Goal: Transaction & Acquisition: Purchase product/service

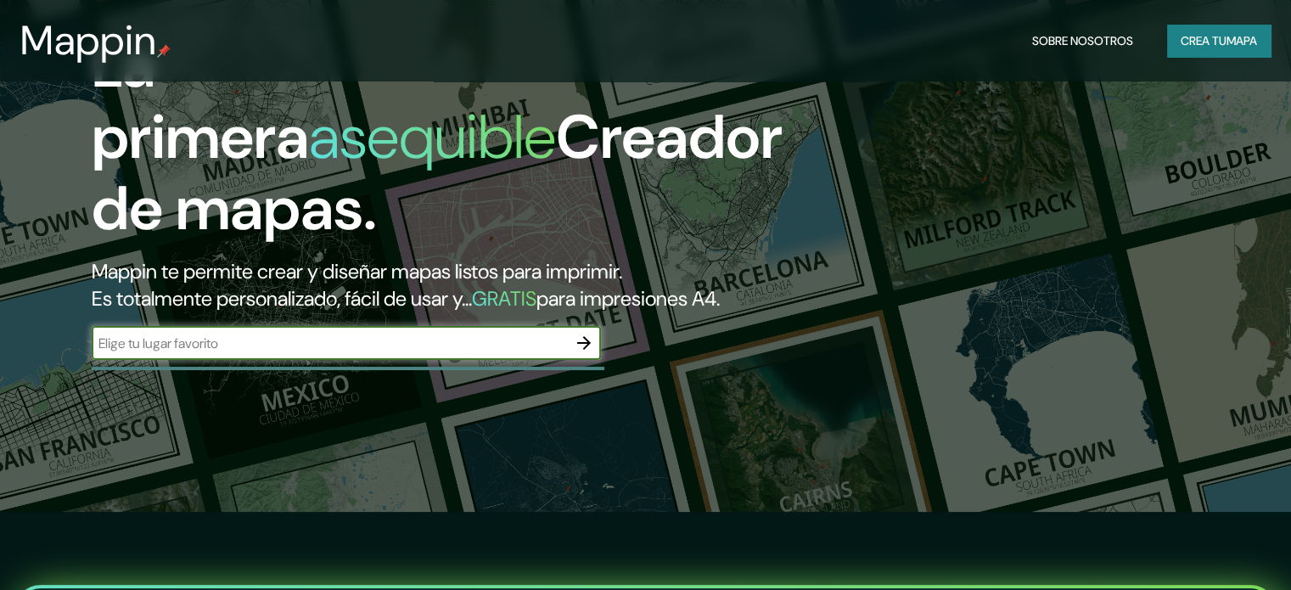
scroll to position [85, 0]
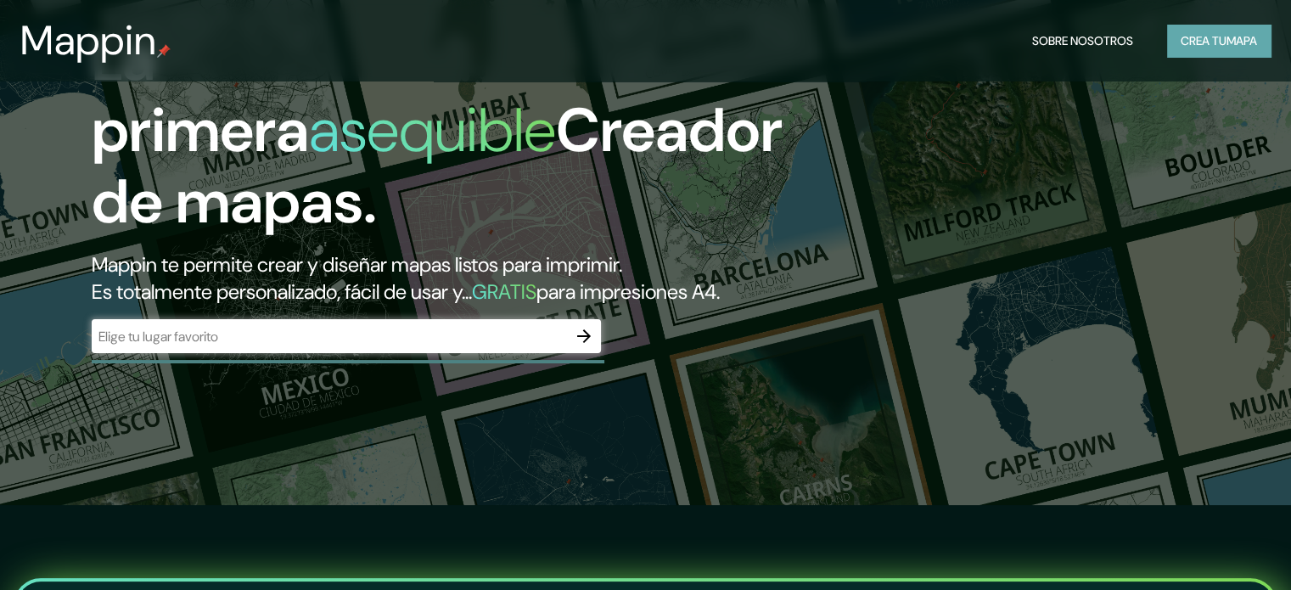
click at [1233, 43] on font "mapa" at bounding box center [1242, 40] width 31 height 15
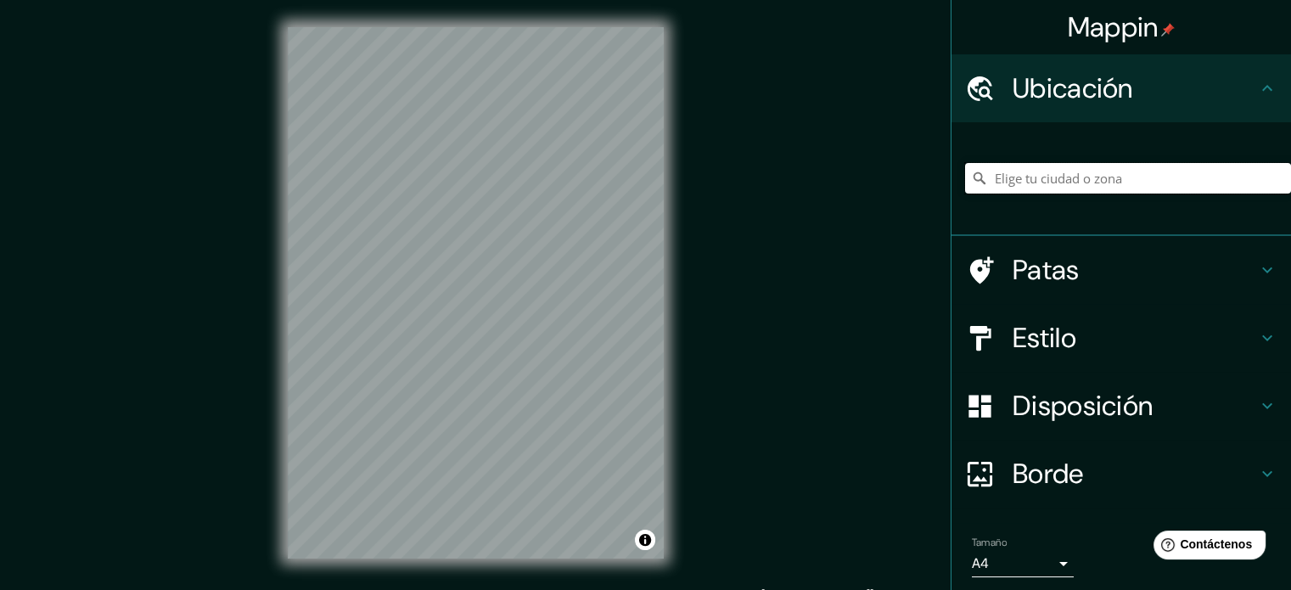
click at [1018, 181] on input "Elige tu ciudad o zona" at bounding box center [1128, 178] width 326 height 31
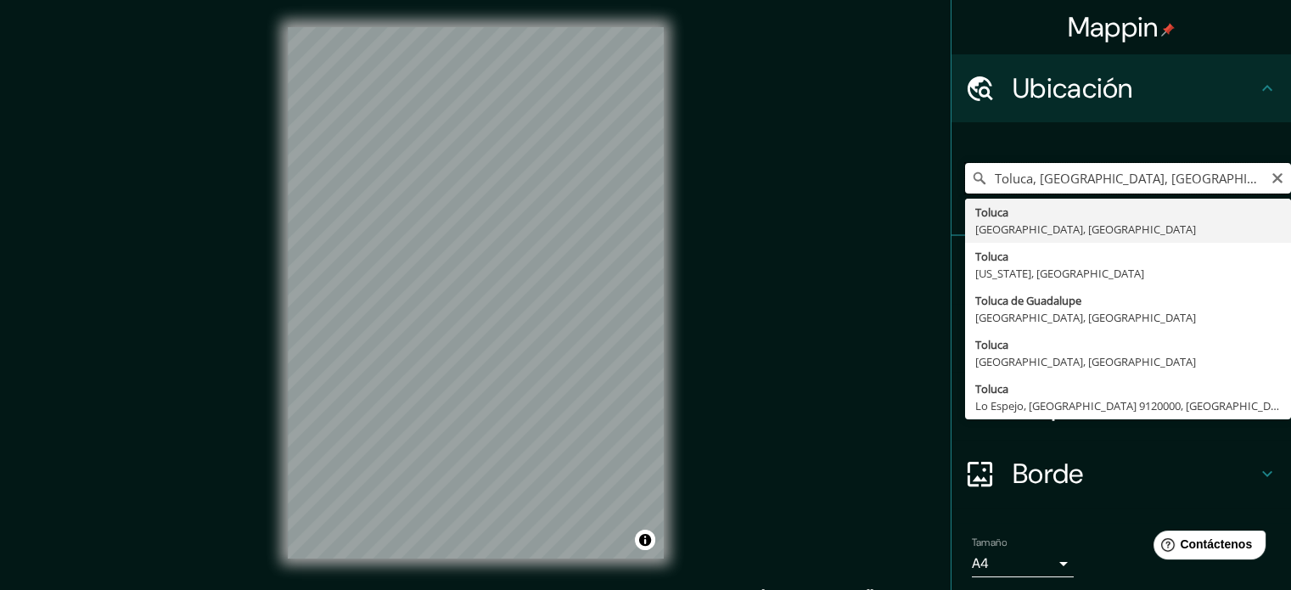
type input "Toluca, [GEOGRAPHIC_DATA], [GEOGRAPHIC_DATA]"
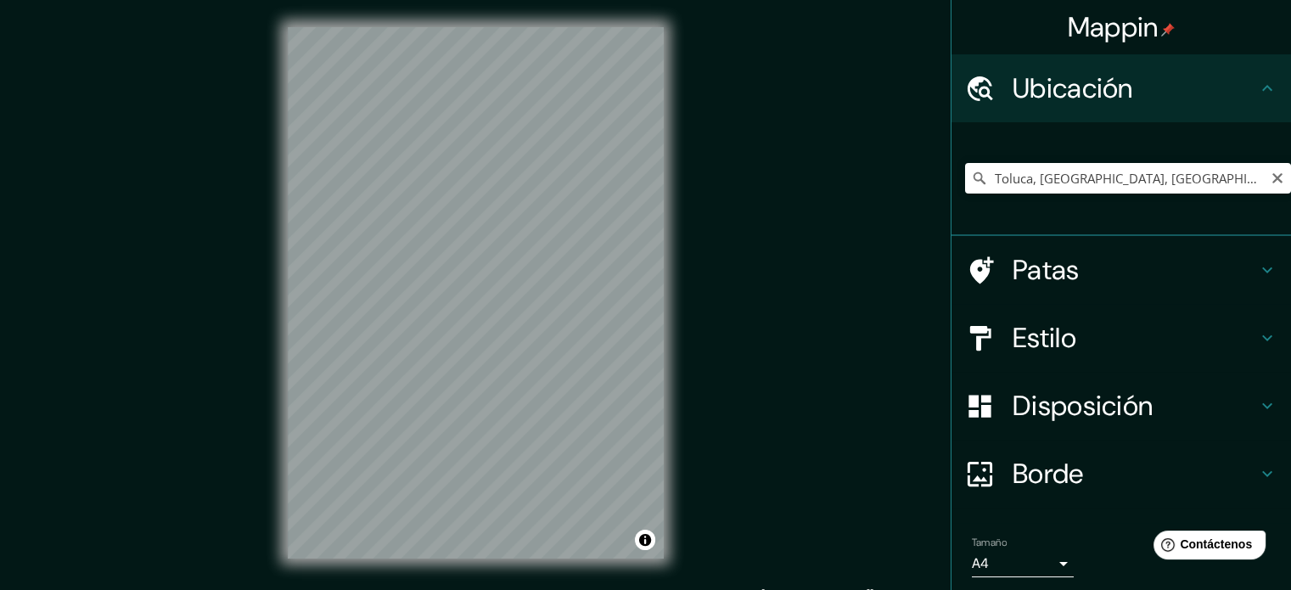
scroll to position [22, 0]
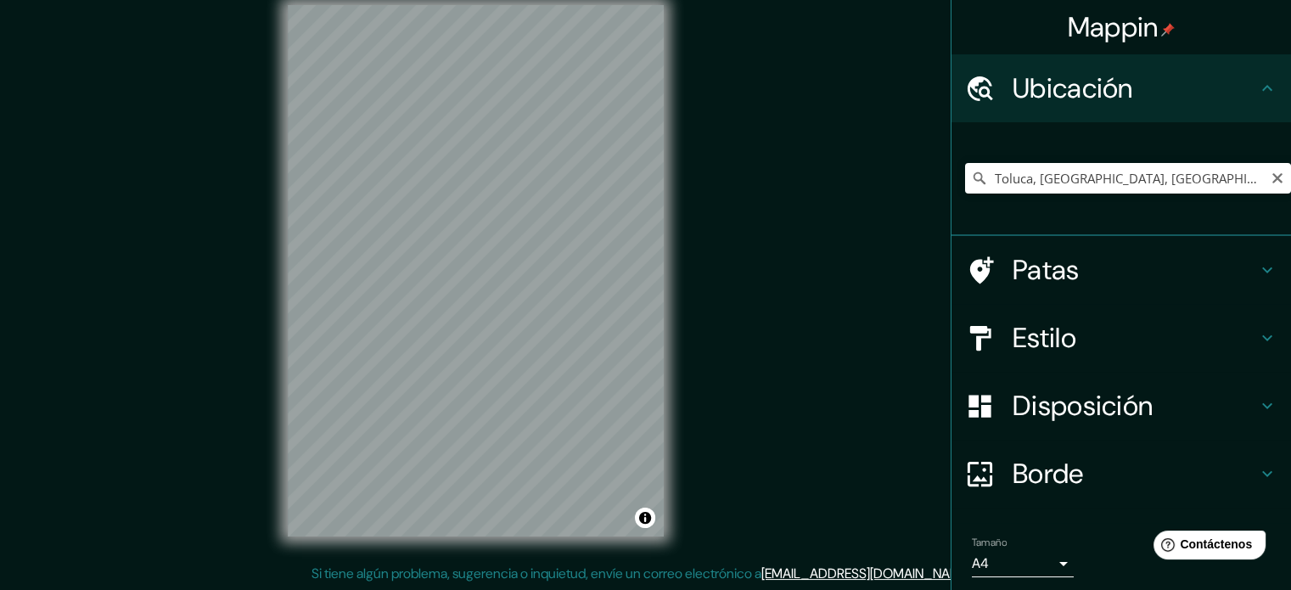
click at [1048, 407] on font "Disposición" at bounding box center [1083, 406] width 140 height 36
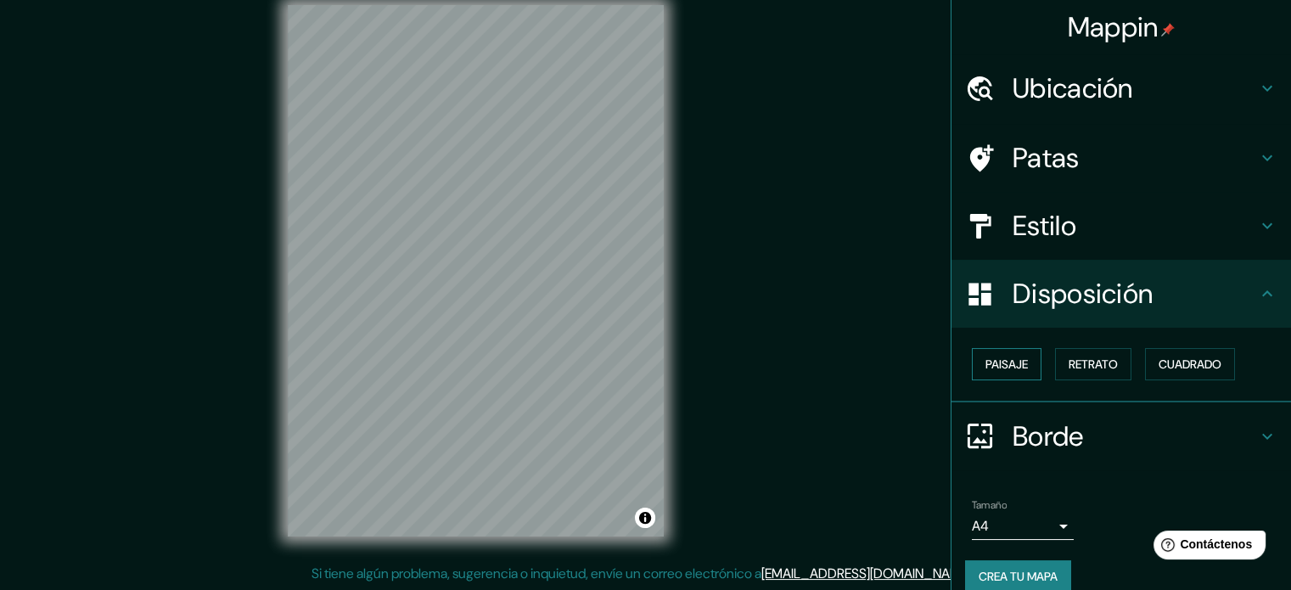
click at [988, 368] on font "Paisaje" at bounding box center [1007, 364] width 42 height 15
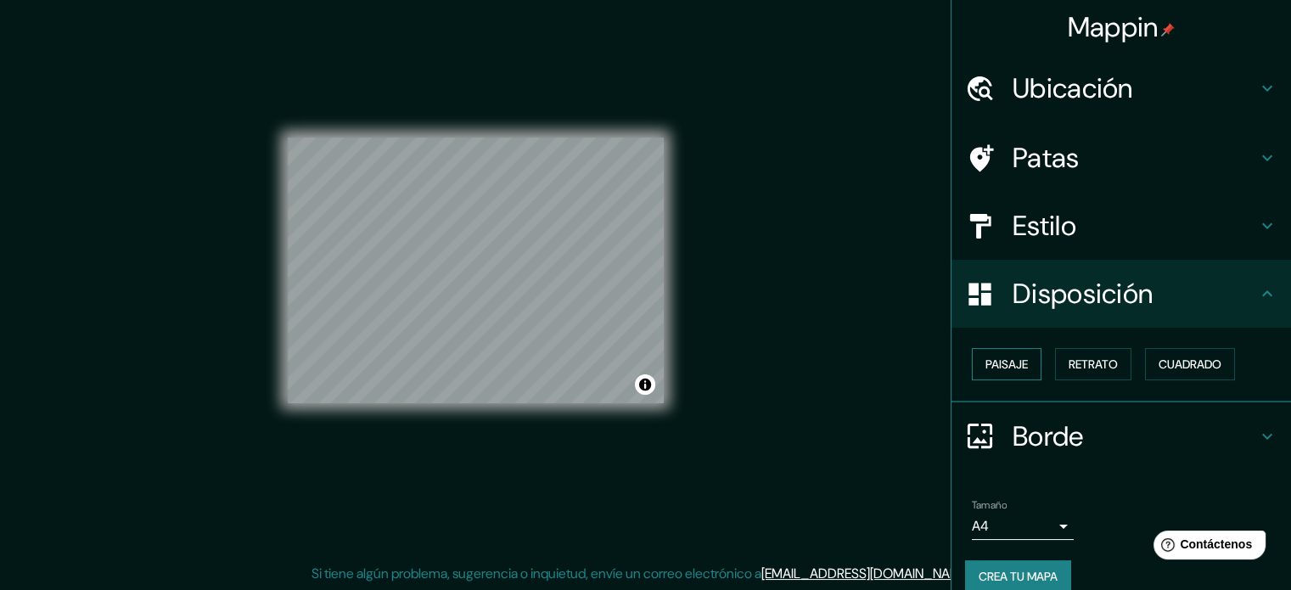
click at [988, 368] on font "Paisaje" at bounding box center [1007, 364] width 42 height 15
click at [1069, 369] on font "Retrato" at bounding box center [1093, 364] width 49 height 15
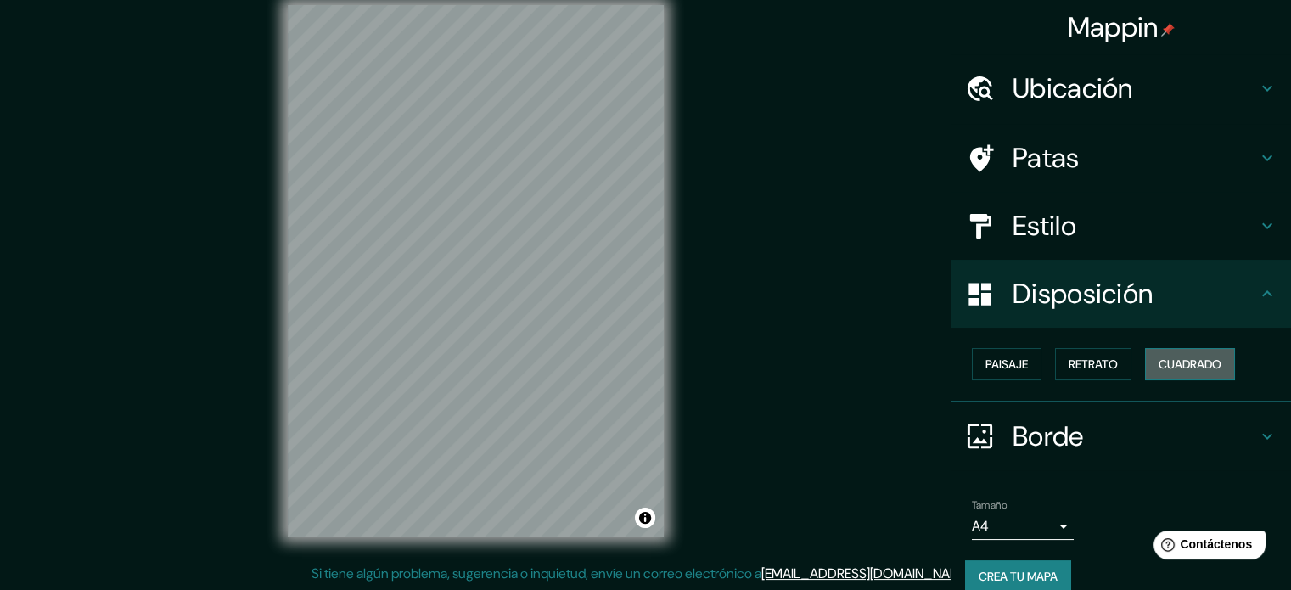
click at [1159, 354] on font "Cuadrado" at bounding box center [1190, 364] width 63 height 22
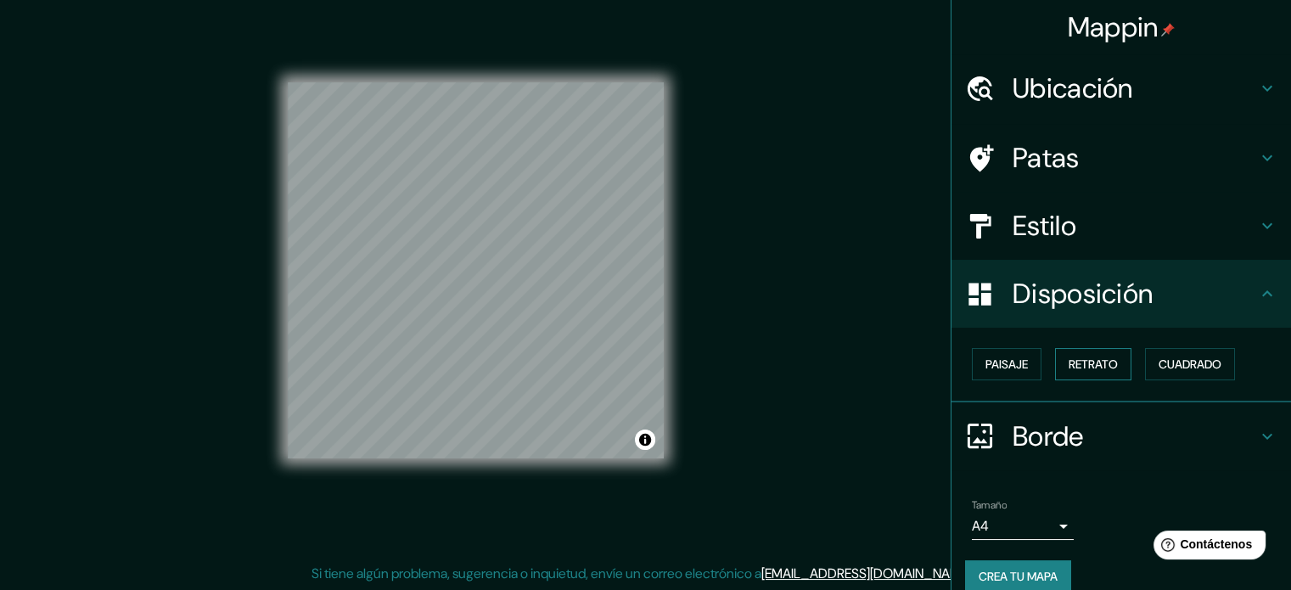
click at [1081, 355] on font "Retrato" at bounding box center [1093, 364] width 49 height 22
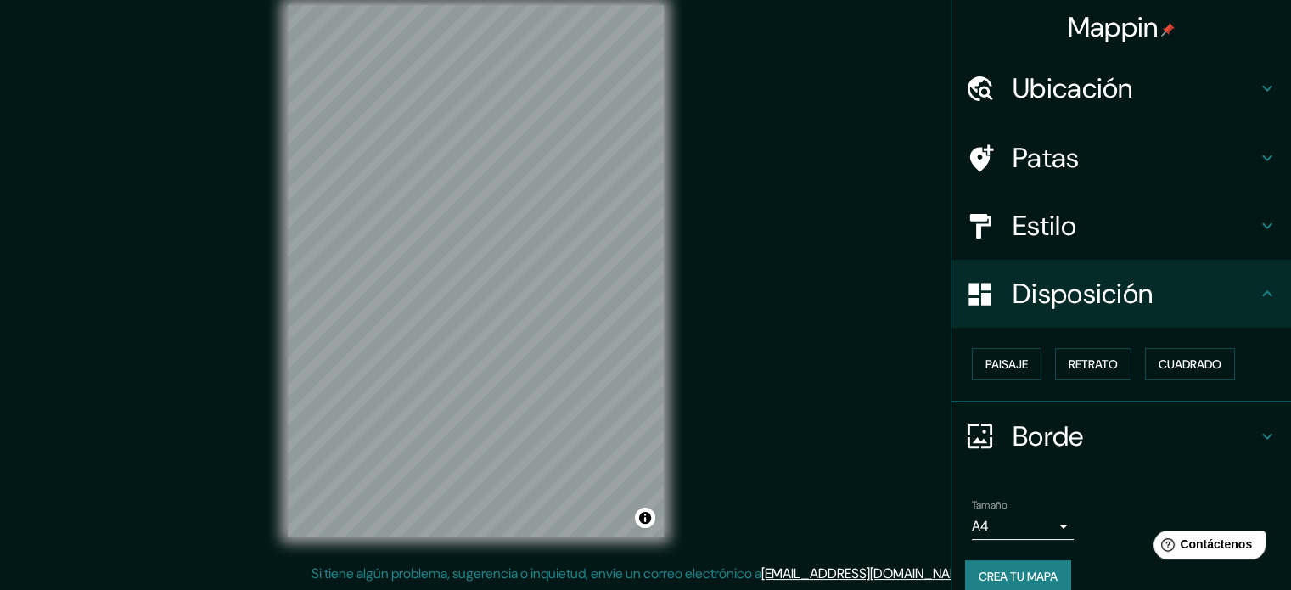
click at [982, 427] on div at bounding box center [989, 436] width 48 height 30
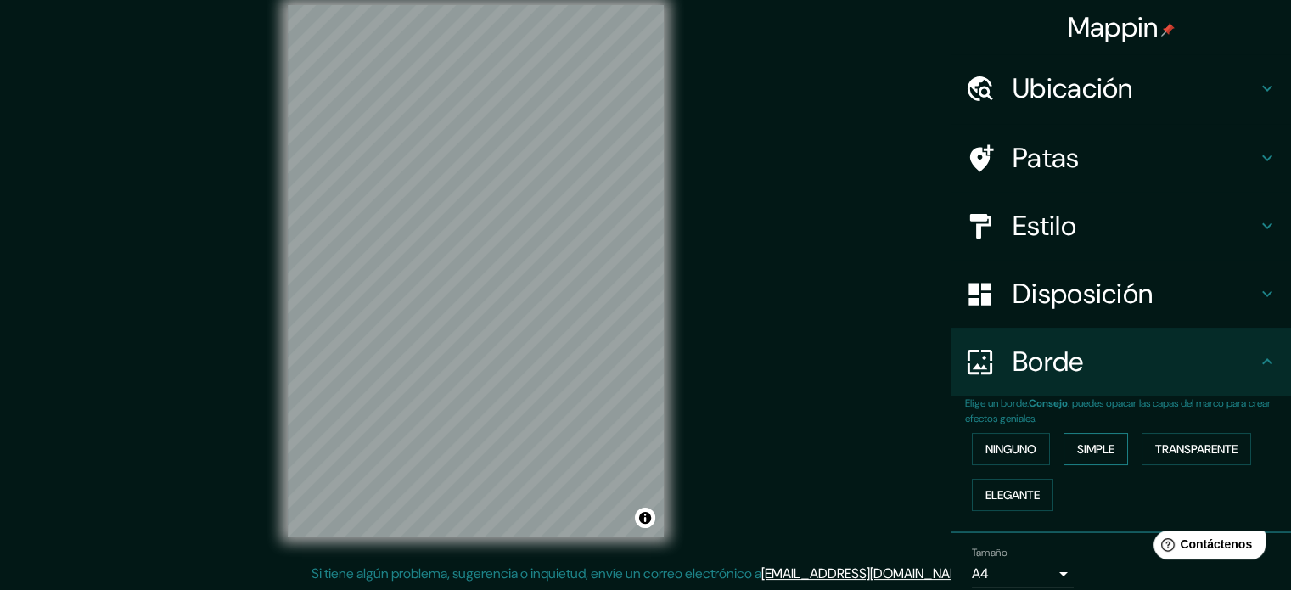
click at [1105, 447] on font "Simple" at bounding box center [1095, 448] width 37 height 15
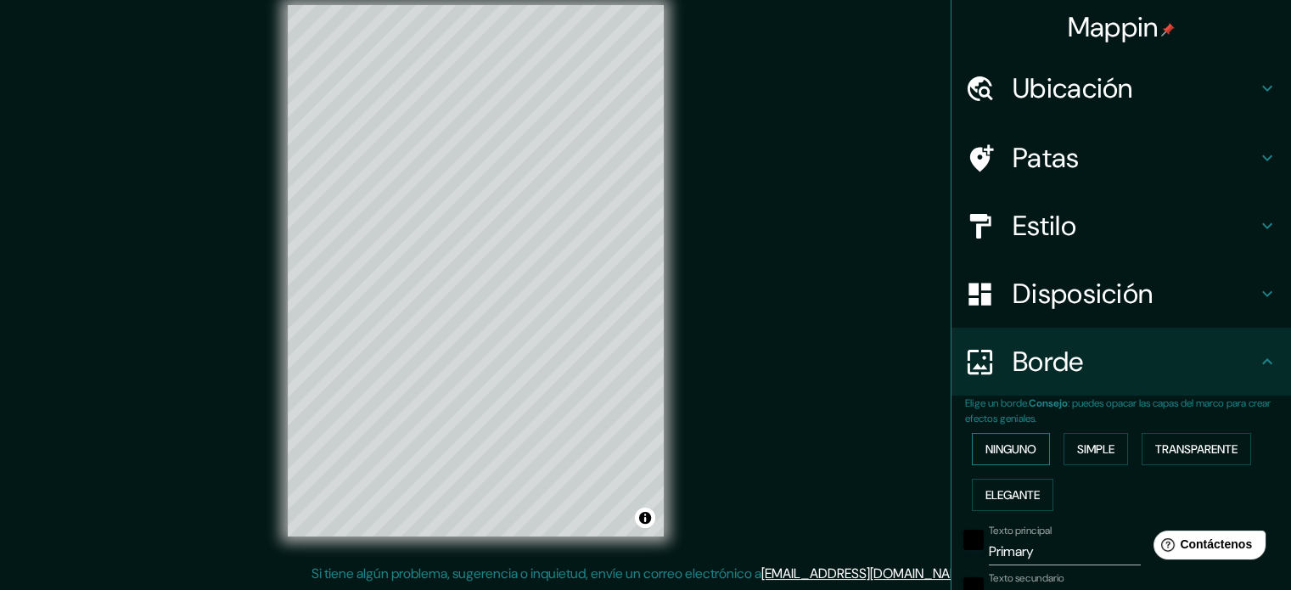
click at [1020, 444] on font "Ninguno" at bounding box center [1011, 448] width 51 height 15
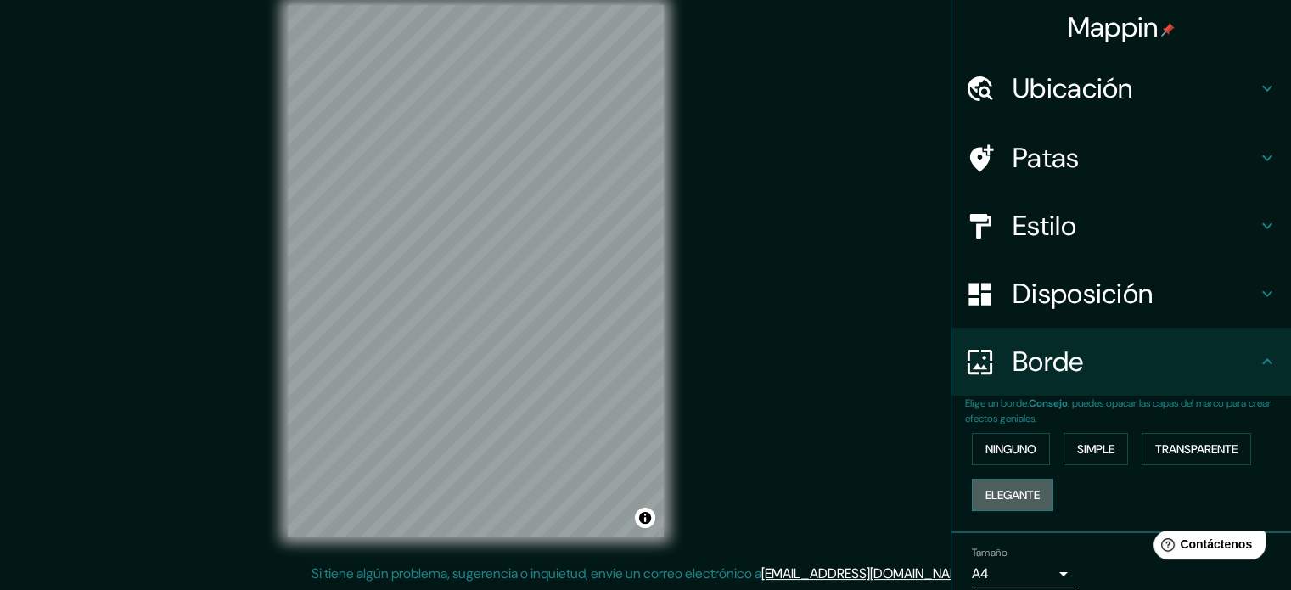
click at [986, 484] on font "Elegante" at bounding box center [1013, 495] width 54 height 22
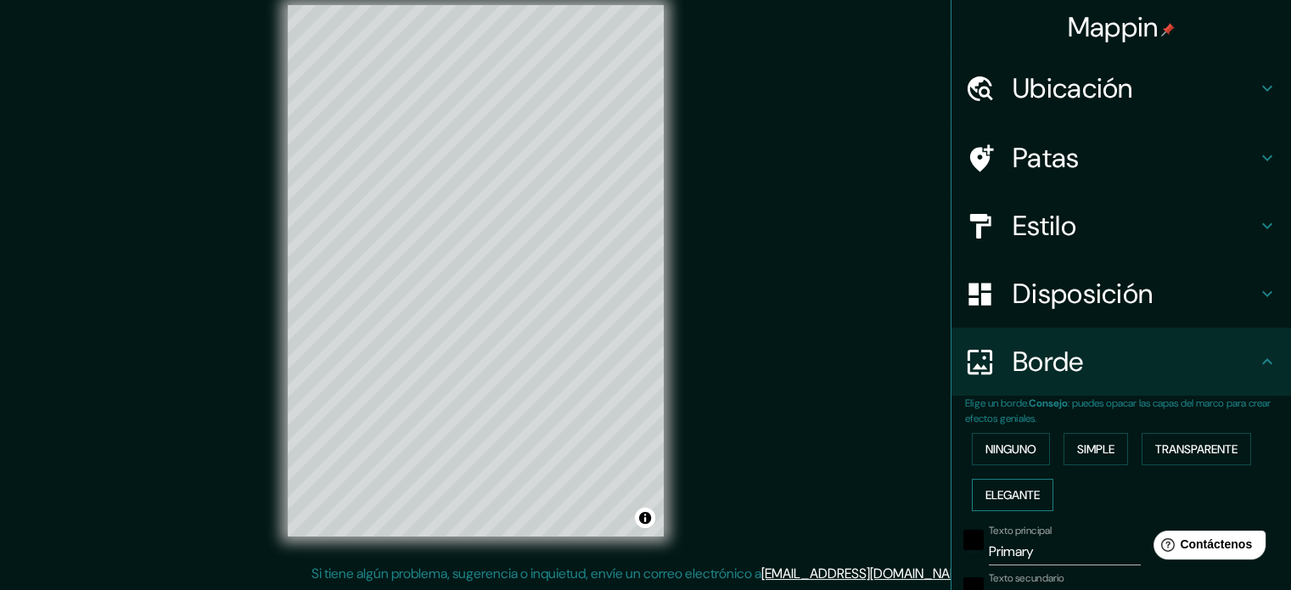
click at [986, 484] on font "Elegante" at bounding box center [1013, 495] width 54 height 22
type input "177"
type input "35"
type input "18"
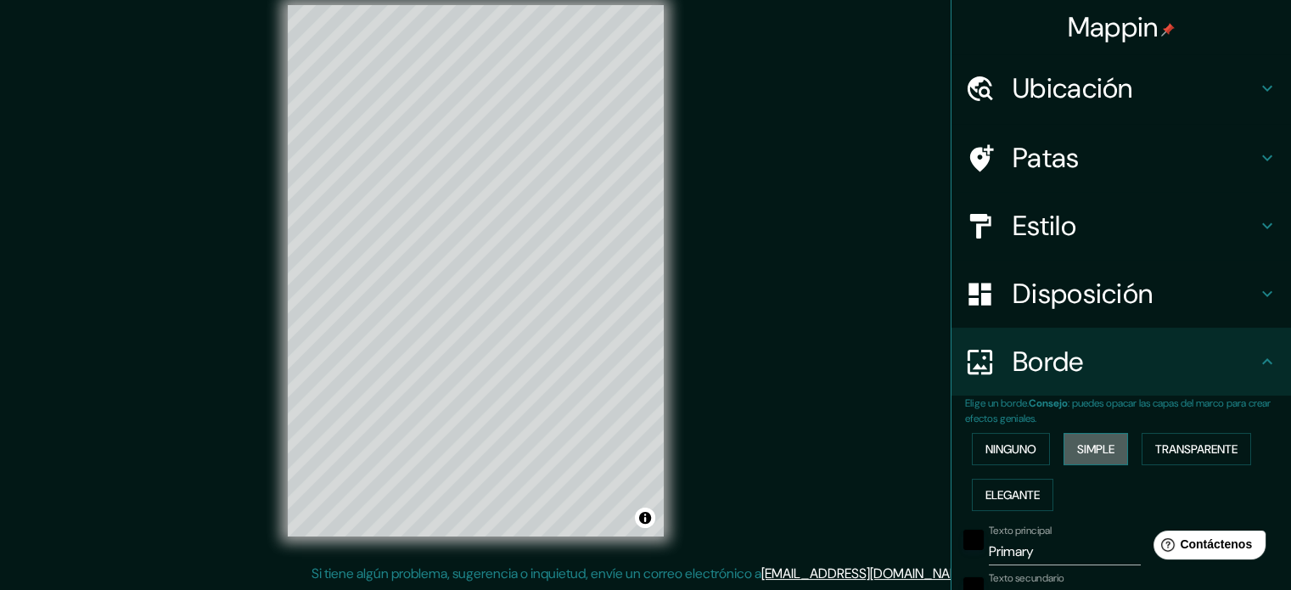
click at [1064, 443] on button "Simple" at bounding box center [1096, 449] width 65 height 32
click at [1189, 449] on font "Transparente" at bounding box center [1196, 448] width 82 height 15
click at [1027, 443] on button "Ninguno" at bounding box center [1011, 449] width 78 height 32
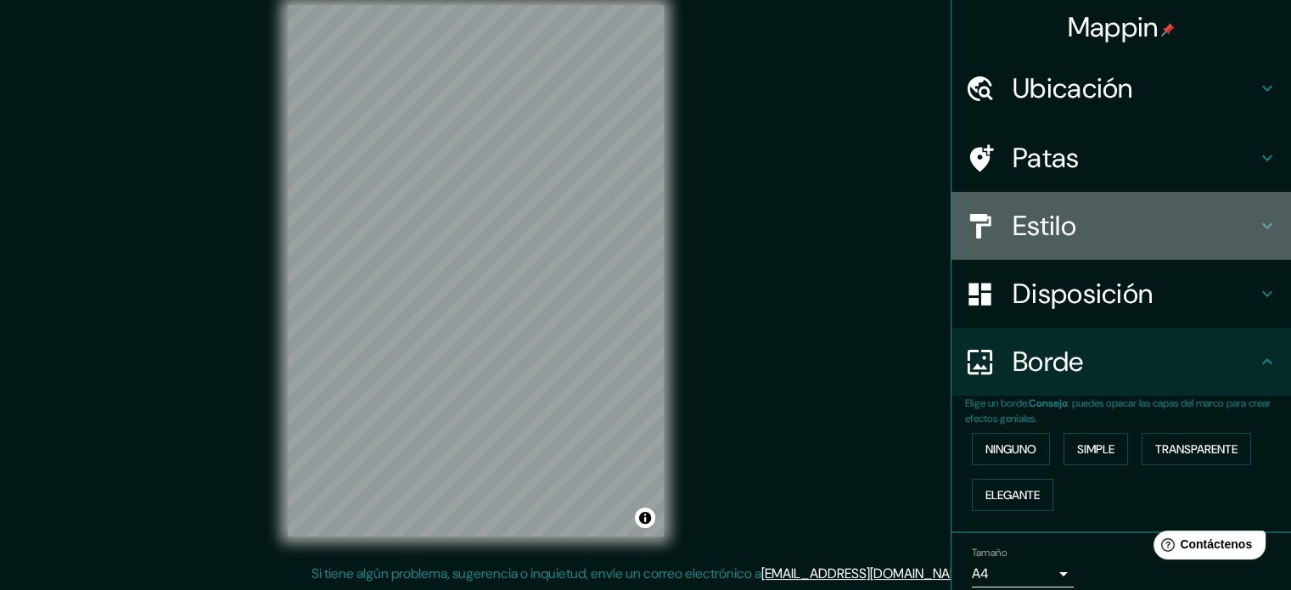
click at [1125, 235] on h4 "Estilo" at bounding box center [1135, 226] width 244 height 34
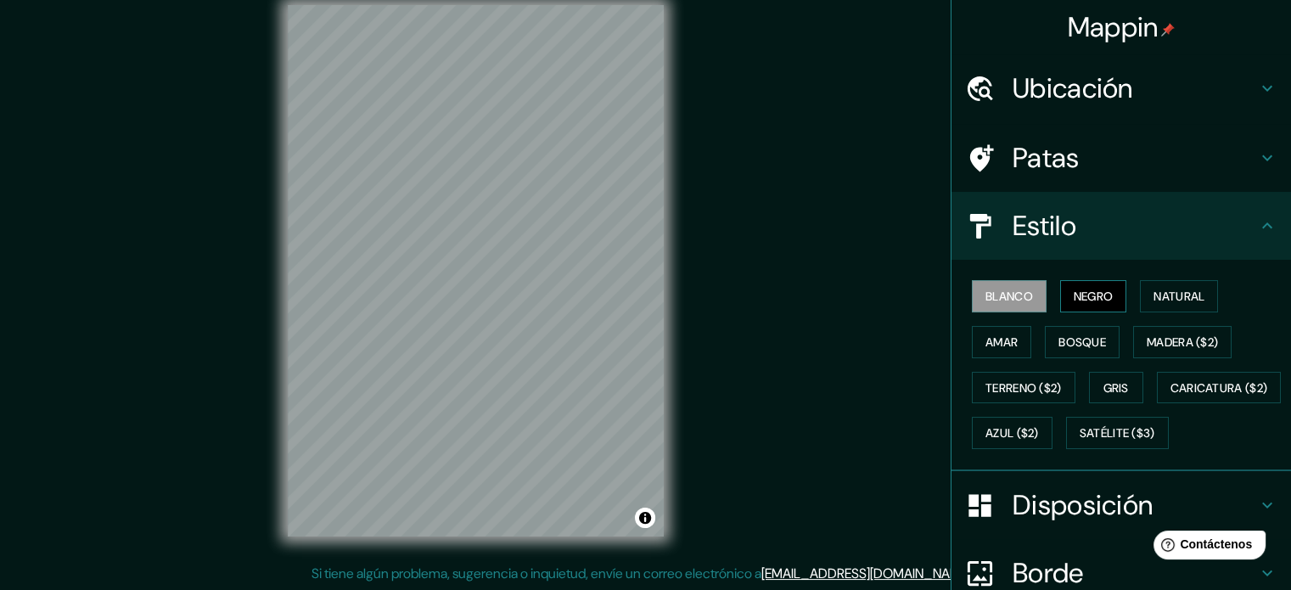
click at [1074, 298] on font "Negro" at bounding box center [1094, 296] width 40 height 15
click at [1070, 346] on font "Bosque" at bounding box center [1083, 341] width 48 height 15
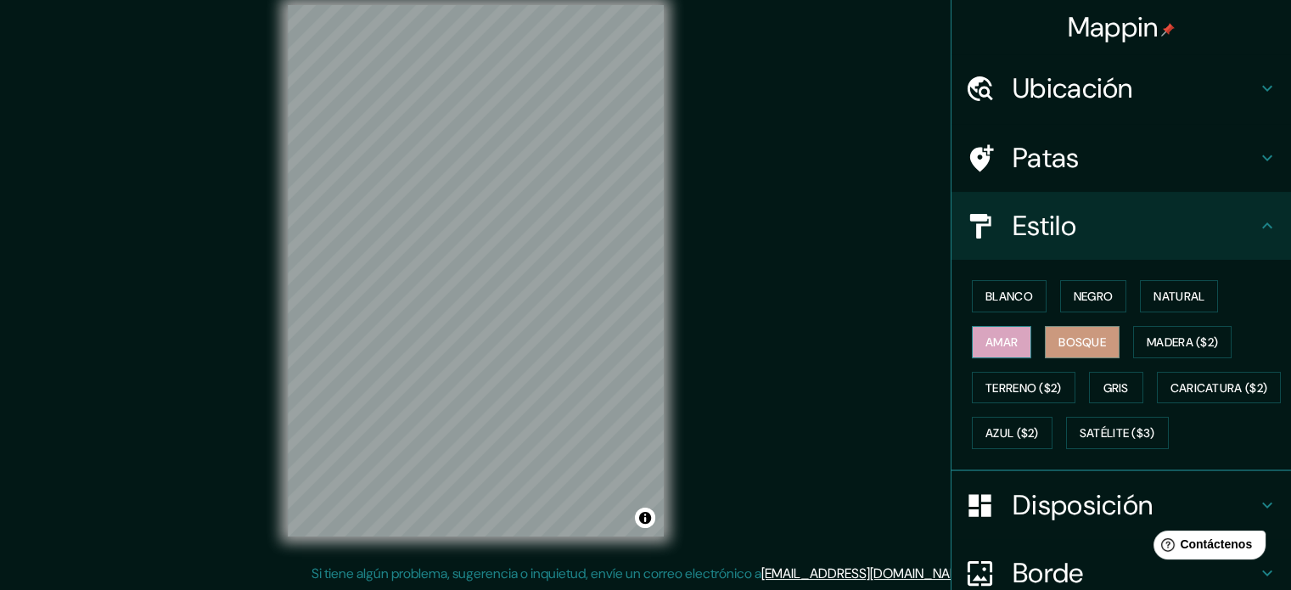
click at [1009, 340] on button "Amar" at bounding box center [1001, 342] width 59 height 32
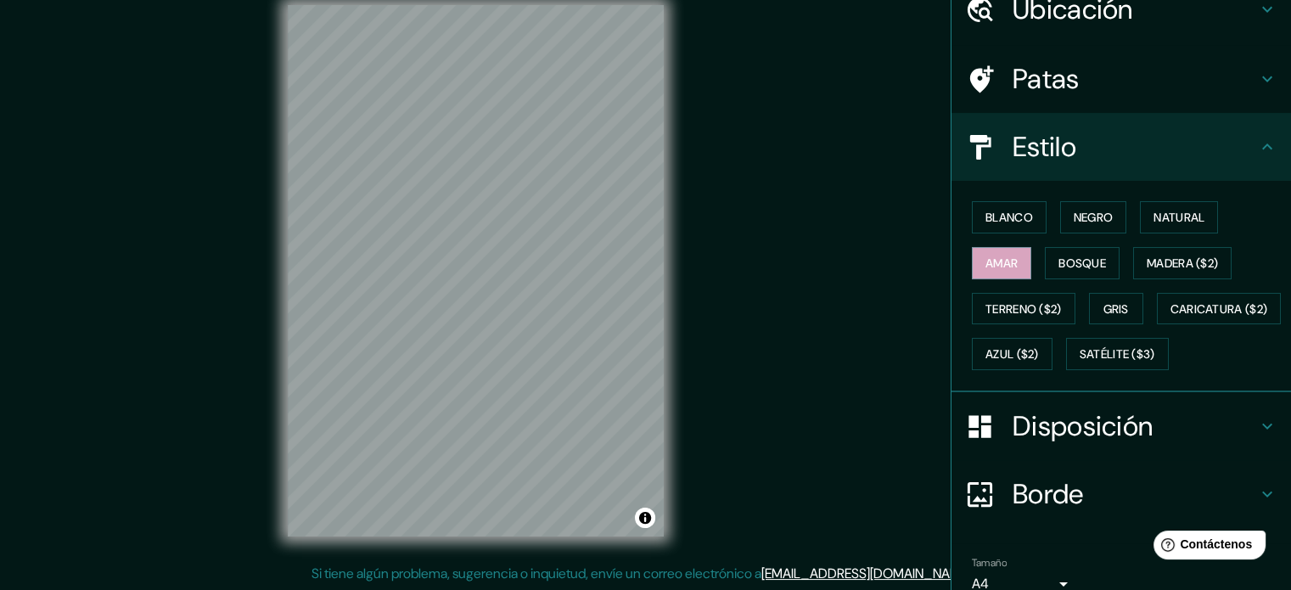
scroll to position [85, 0]
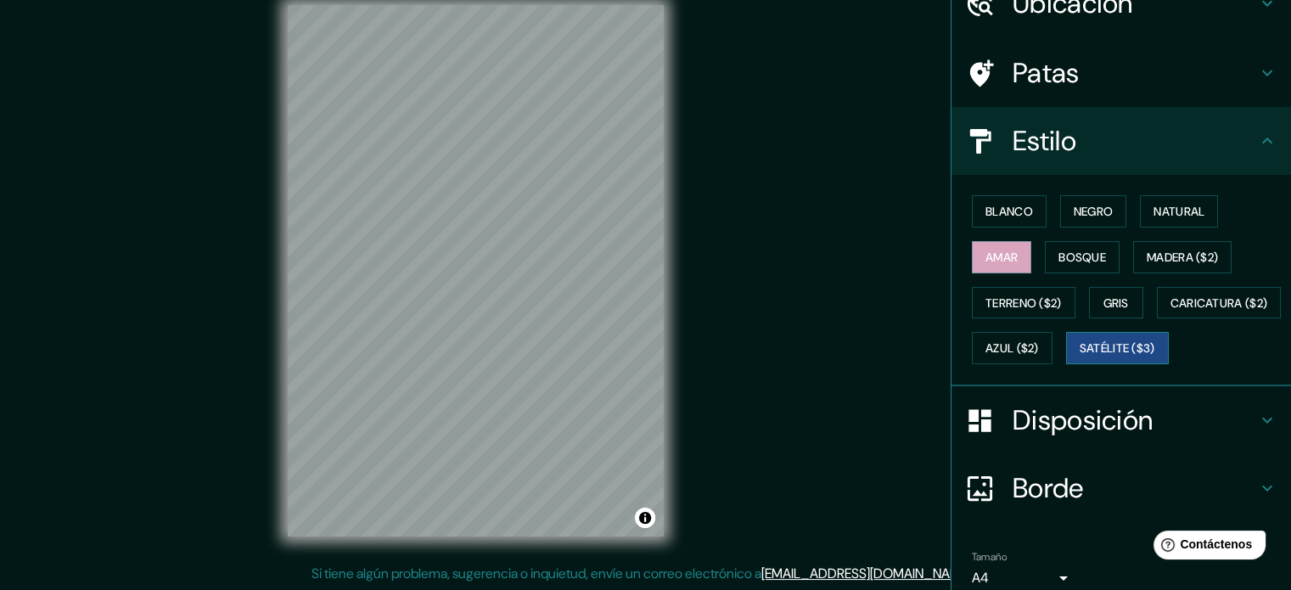
click at [1080, 357] on font "Satélite ($3)" at bounding box center [1118, 348] width 76 height 15
click at [1104, 305] on font "Gris" at bounding box center [1116, 302] width 25 height 15
